Goal: Transaction & Acquisition: Obtain resource

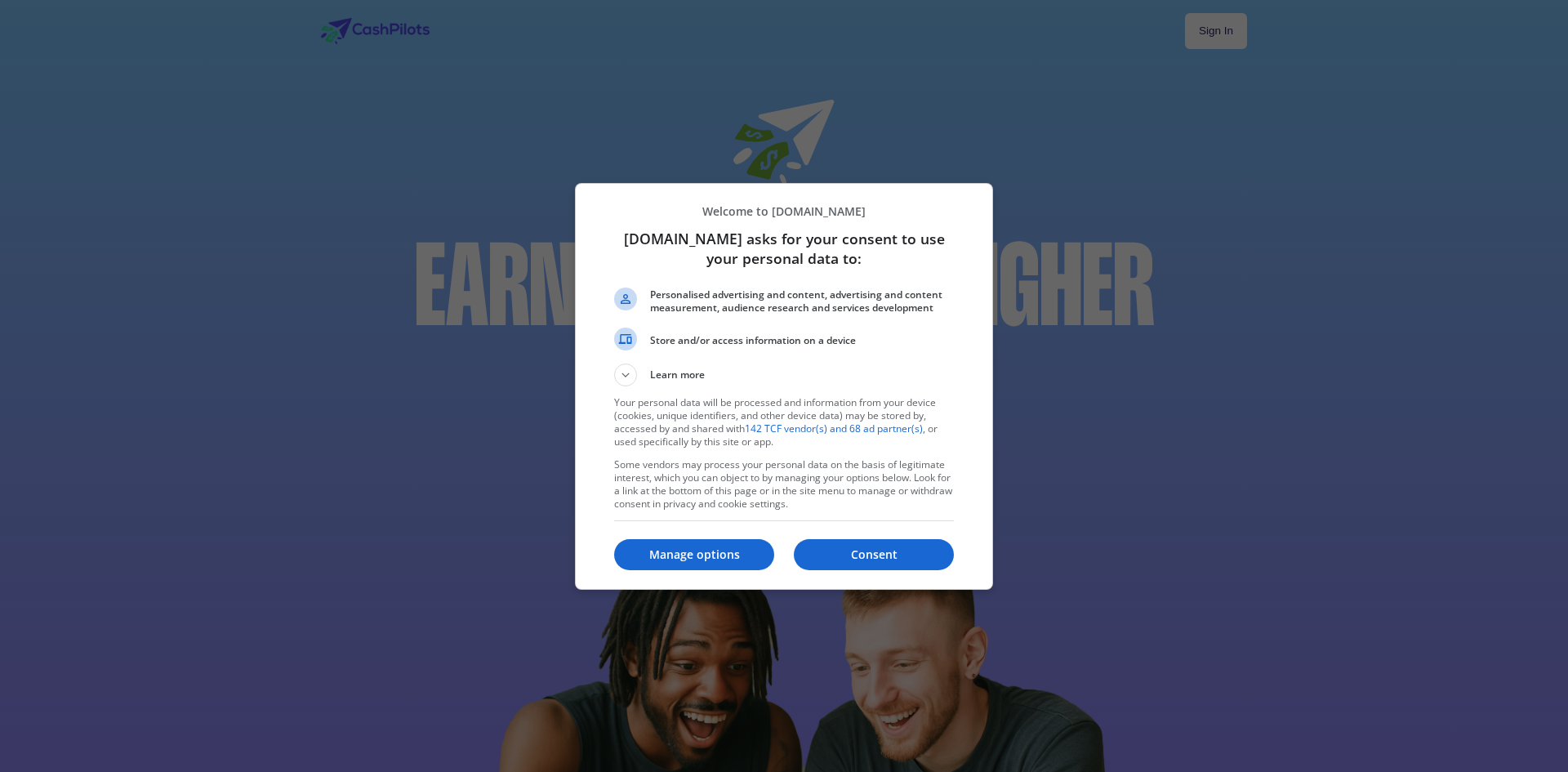
click at [1183, 27] on div at bounding box center [784, 386] width 1568 height 772
click at [884, 557] on p "Consent" at bounding box center [873, 554] width 160 height 16
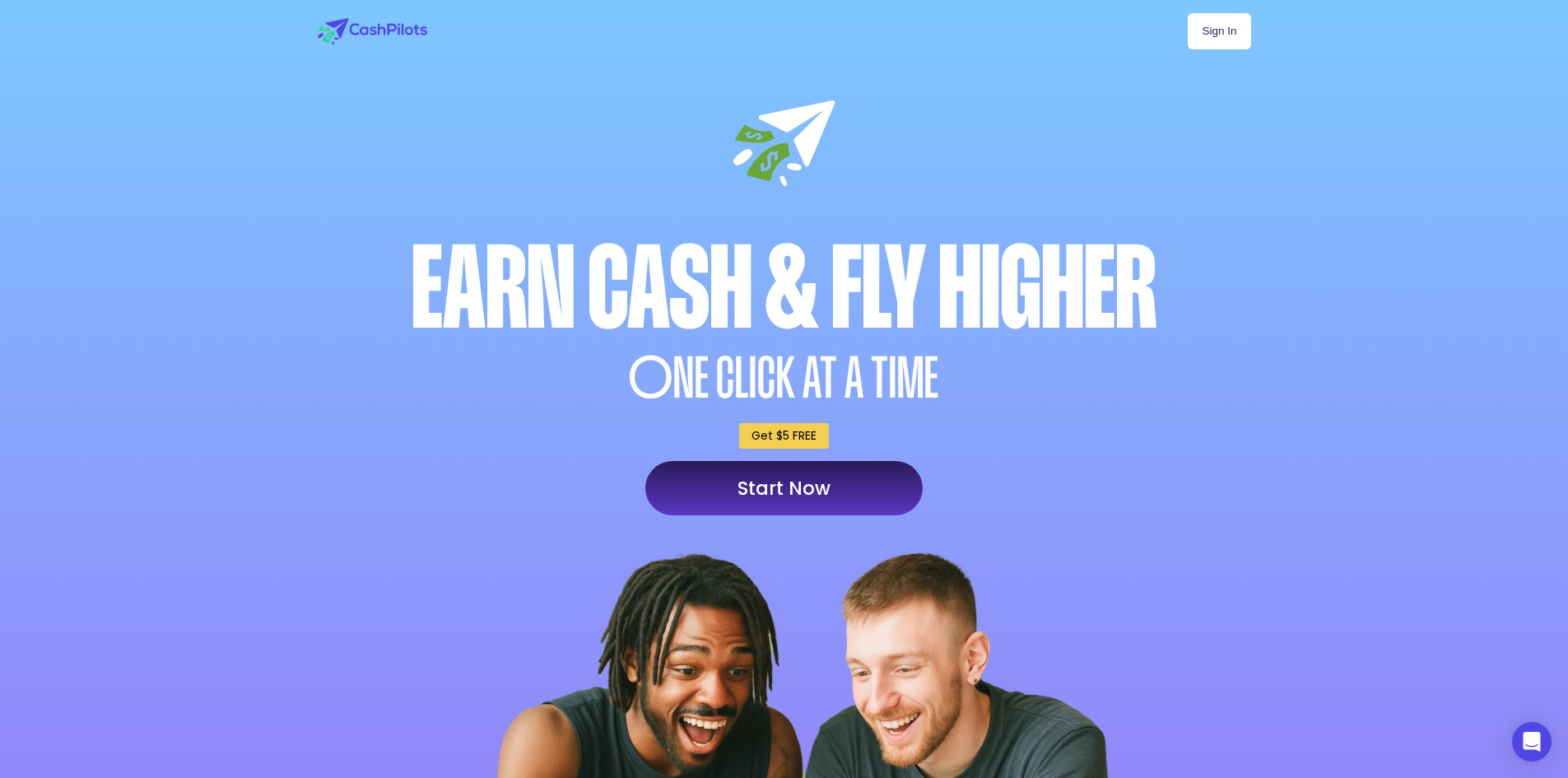
click at [1214, 37] on link "Sign In" at bounding box center [1218, 31] width 63 height 36
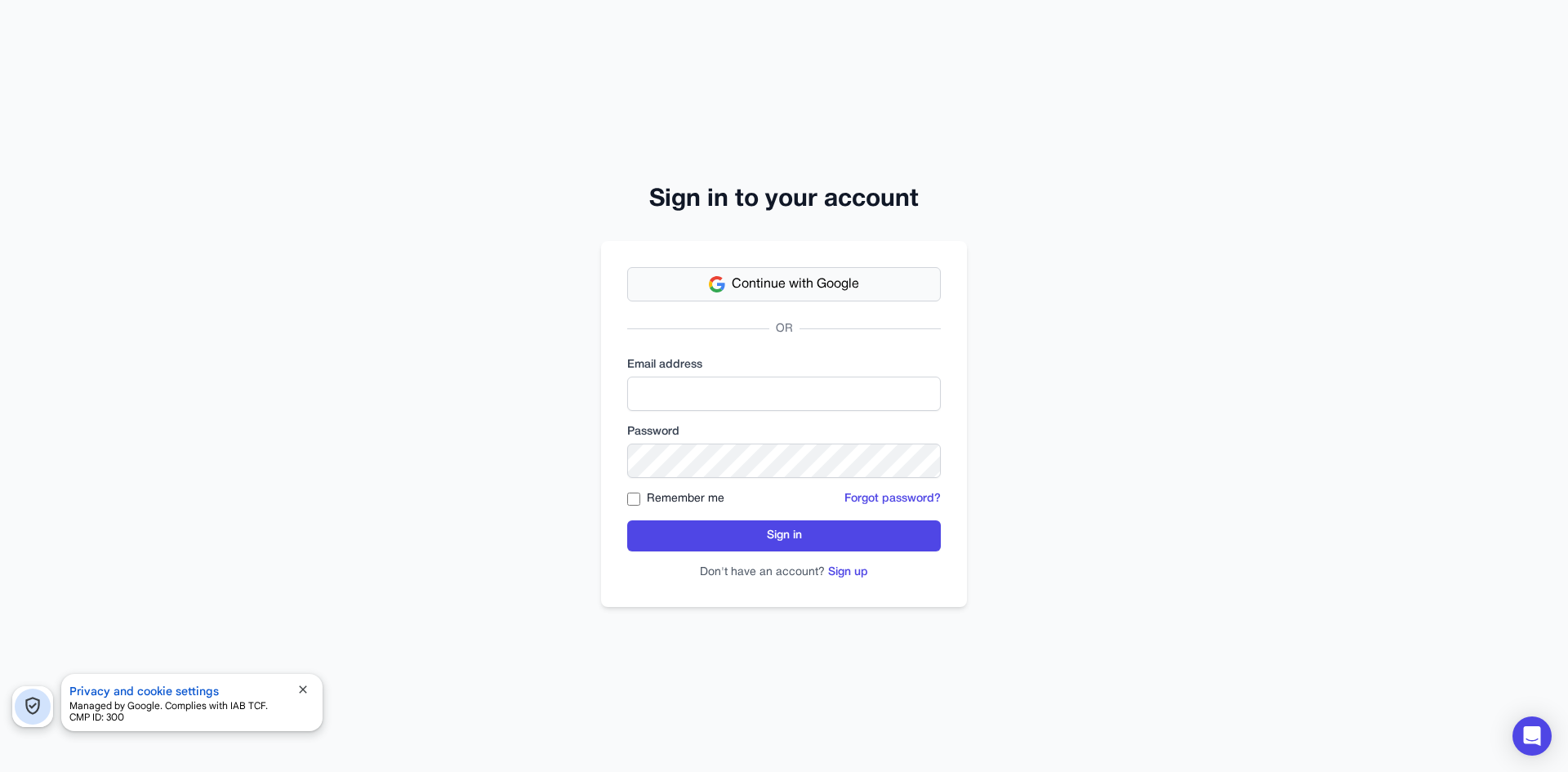
click at [793, 286] on span "Continue with Google" at bounding box center [795, 284] width 127 height 19
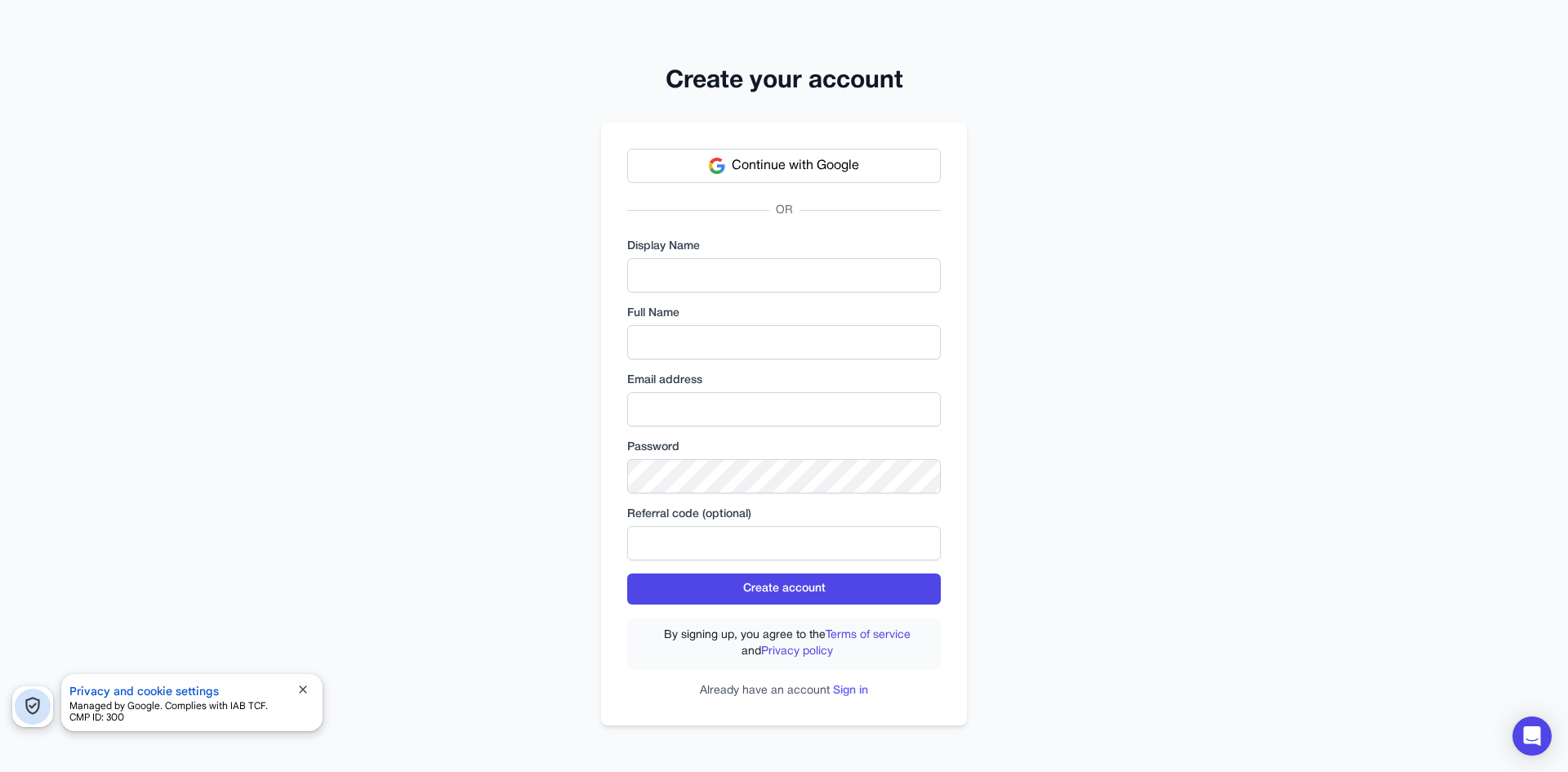
click at [835, 685] on link "Sign in" at bounding box center [850, 690] width 36 height 11
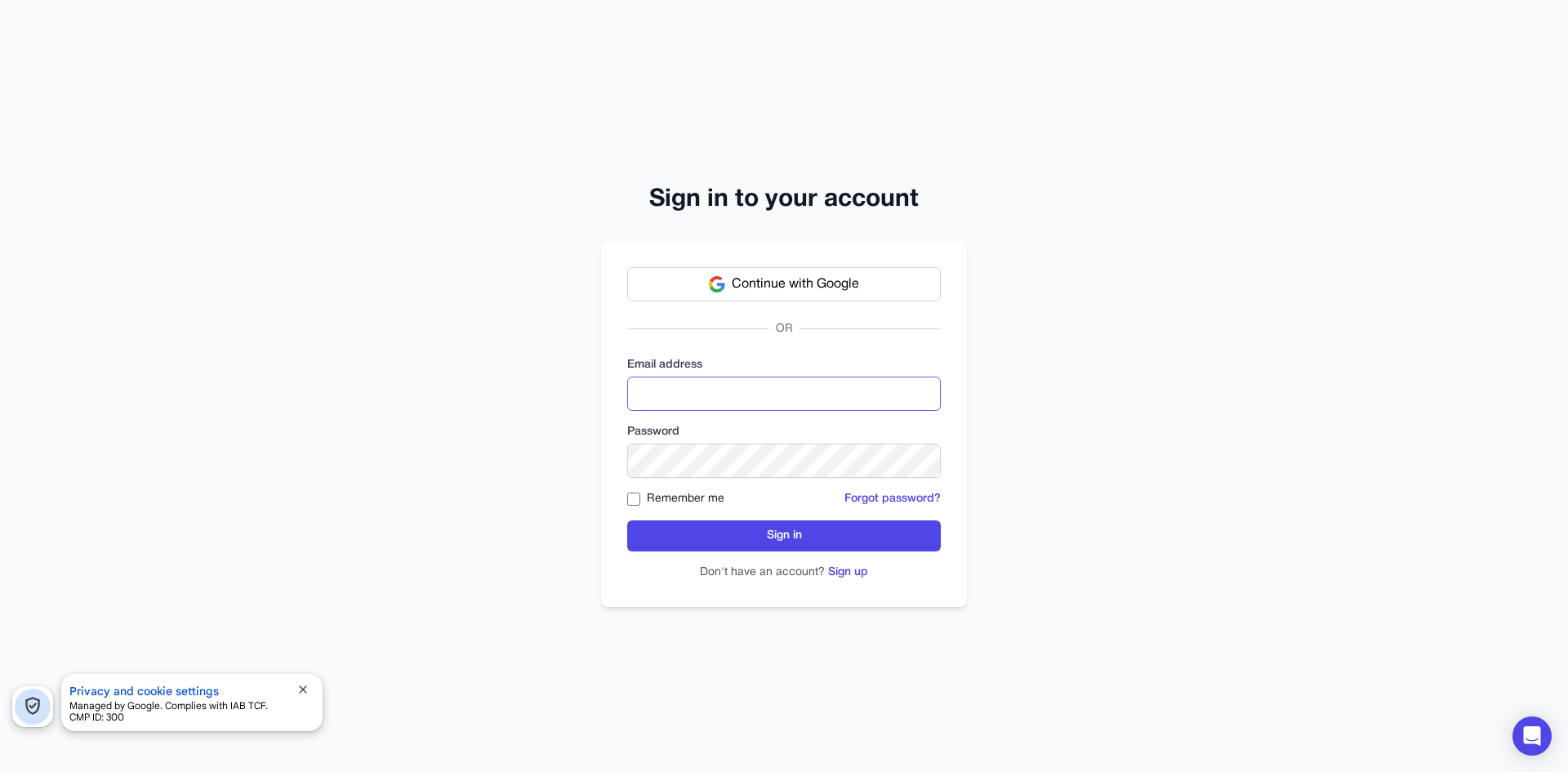
click at [752, 380] on input "email" at bounding box center [784, 393] width 313 height 35
click at [728, 286] on button "Continue with Google" at bounding box center [784, 285] width 313 height 35
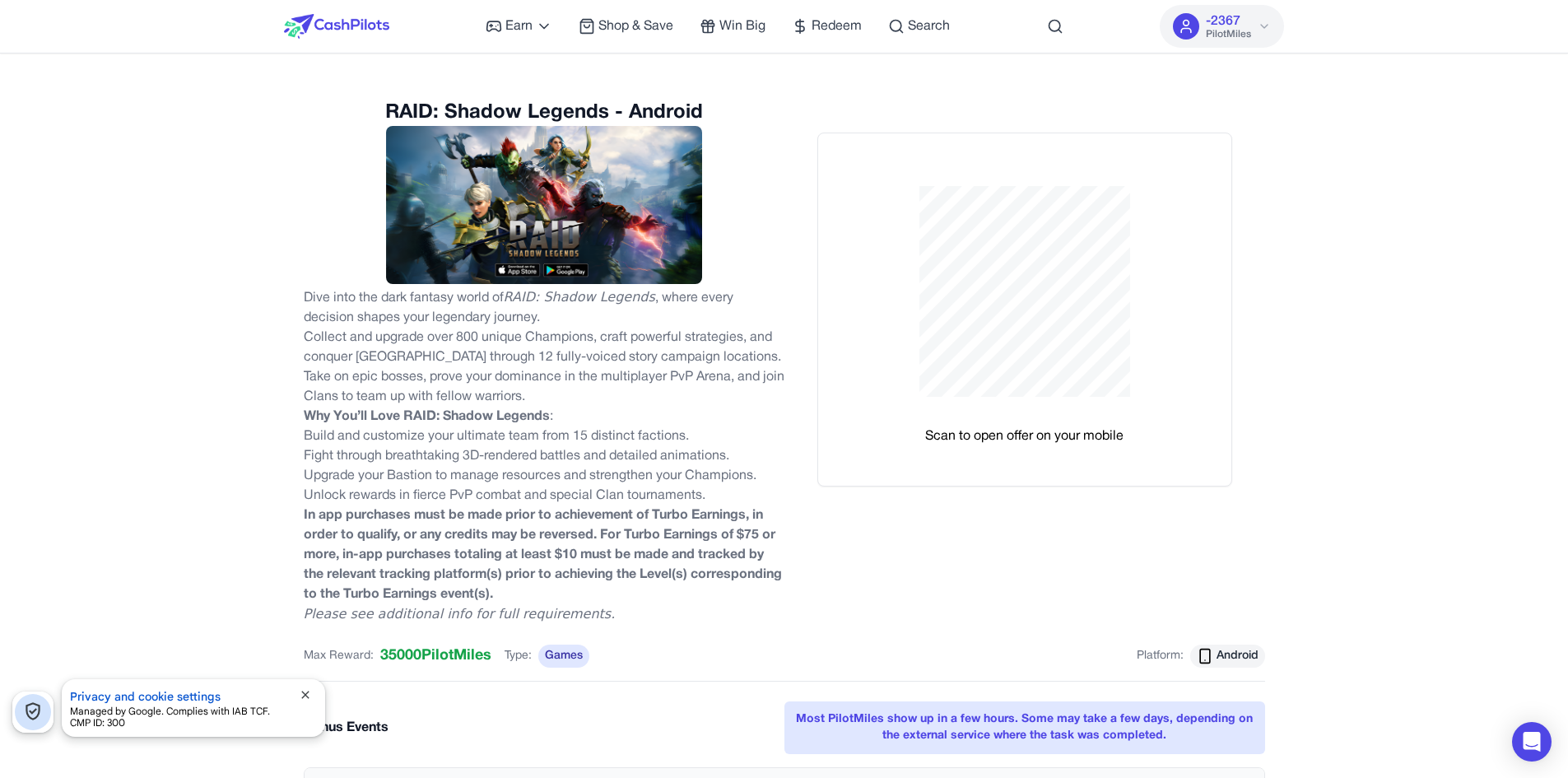
click at [681, 510] on strong "﻿In app purchases must be made prior to achievement of Turbo Earnings, in order…" at bounding box center [542, 554] width 478 height 90
